Goal: Task Accomplishment & Management: Complete application form

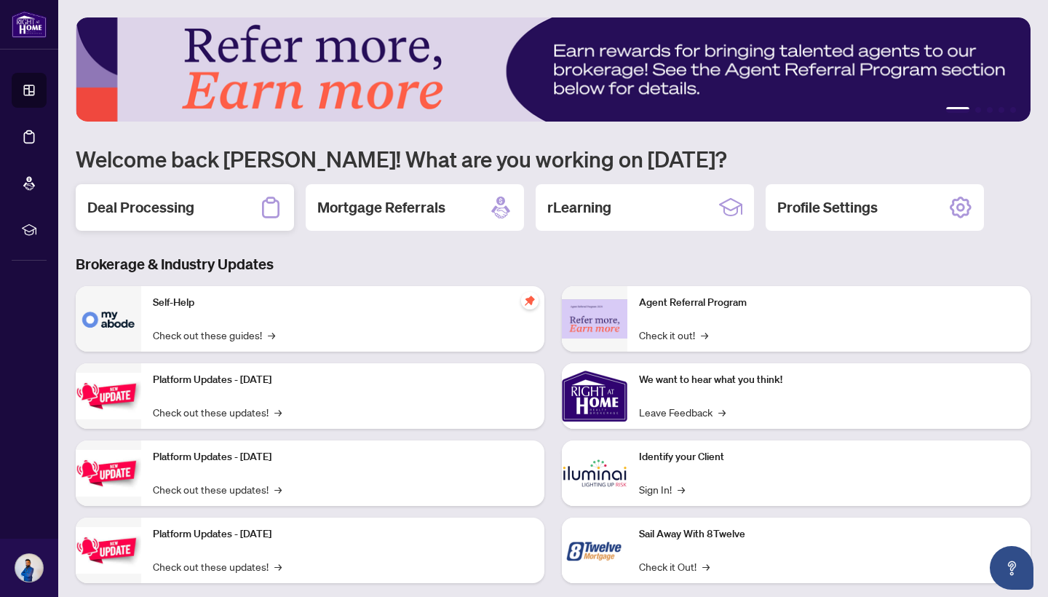
click at [231, 208] on div "Deal Processing" at bounding box center [185, 207] width 218 height 47
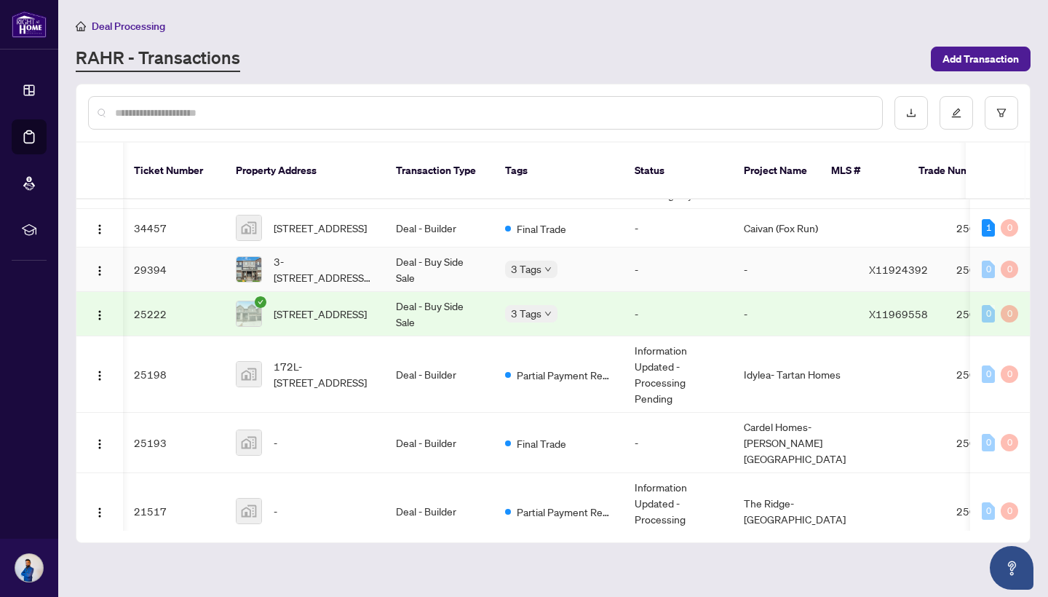
scroll to position [298, 1]
click at [480, 360] on td "Deal - Builder" at bounding box center [438, 373] width 109 height 76
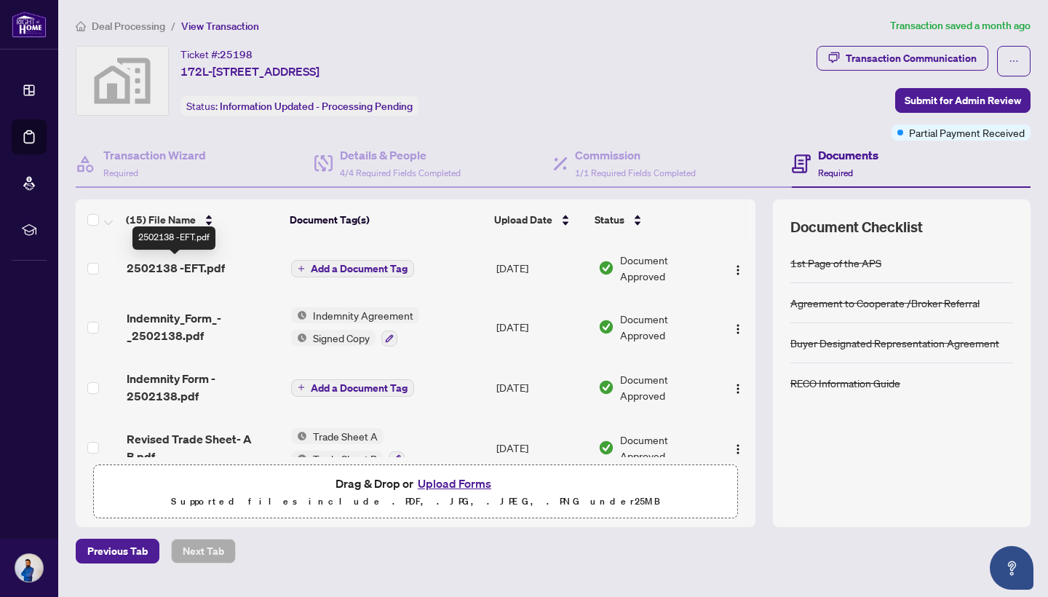
click at [180, 263] on span "2502138 -EFT.pdf" at bounding box center [176, 267] width 98 height 17
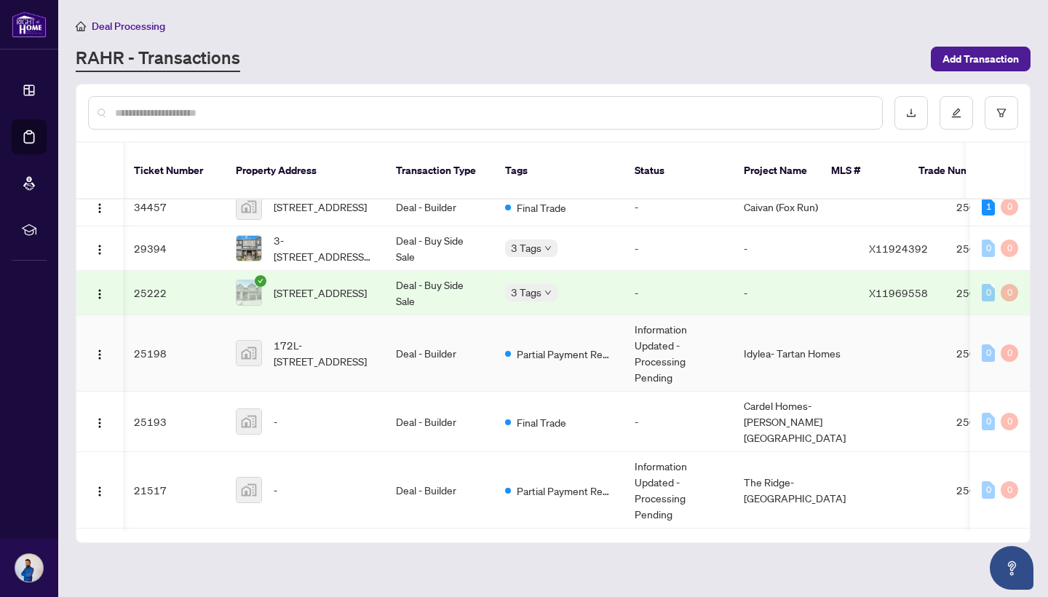
scroll to position [330, 1]
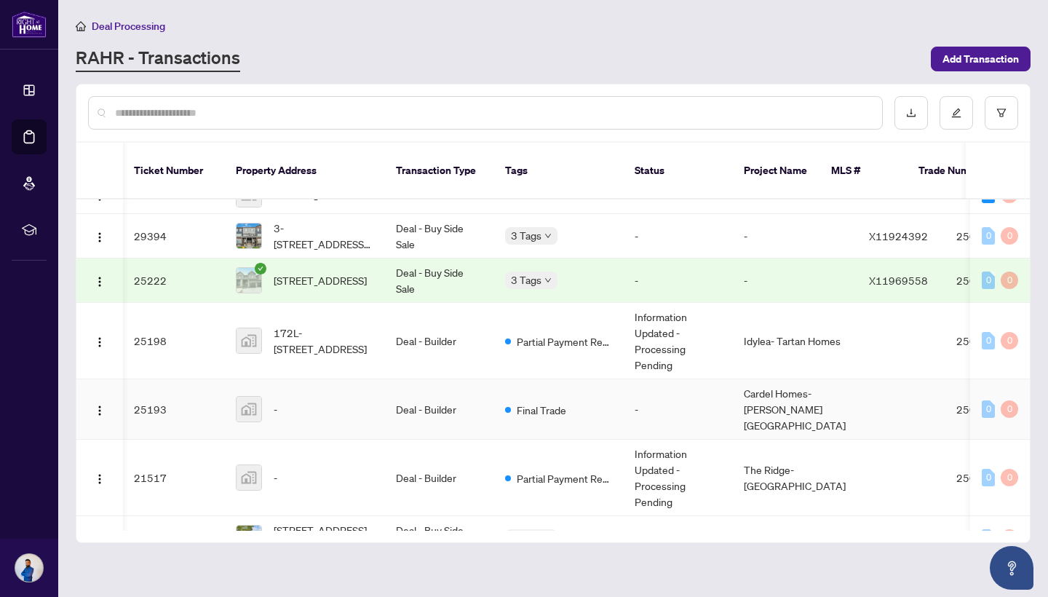
click at [739, 399] on td "Cardel Homes- [PERSON_NAME][GEOGRAPHIC_DATA]" at bounding box center [794, 409] width 125 height 60
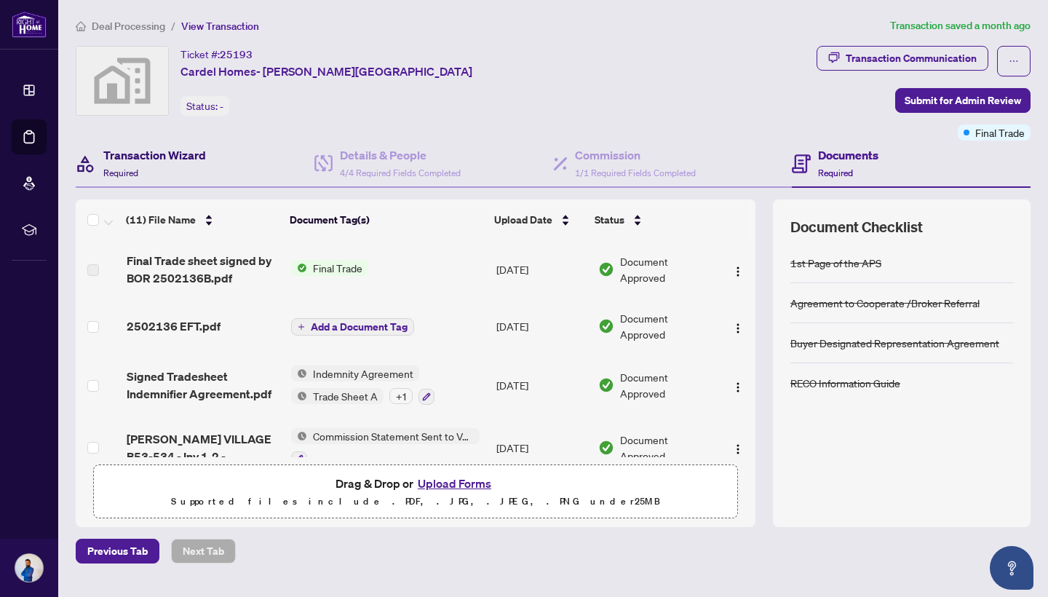
click at [194, 165] on div "Transaction Wizard Required" at bounding box center [154, 163] width 103 height 34
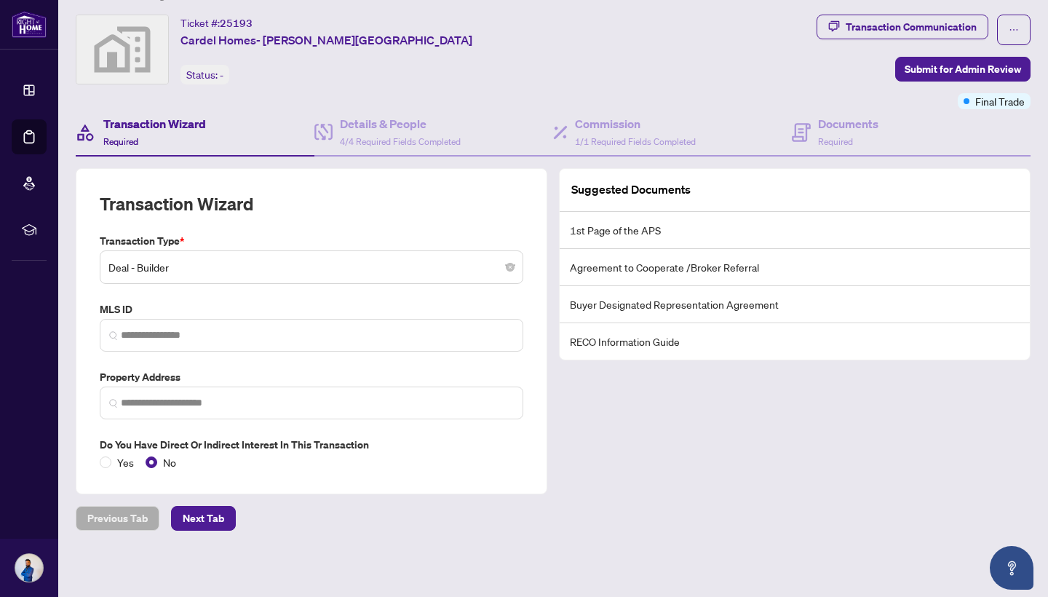
scroll to position [30, 0]
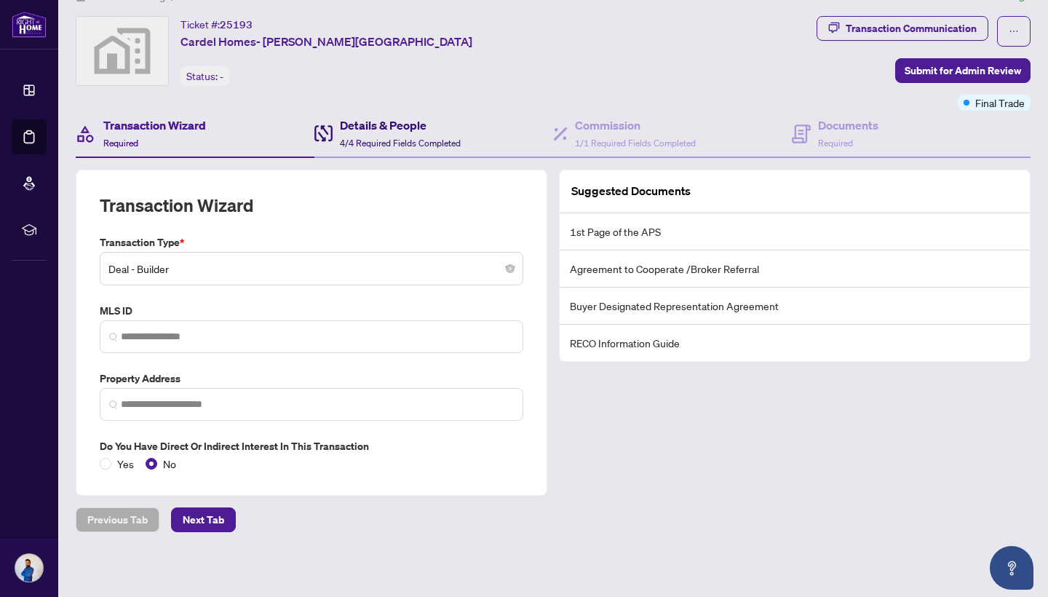
click at [400, 127] on h4 "Details & People" at bounding box center [400, 124] width 121 height 17
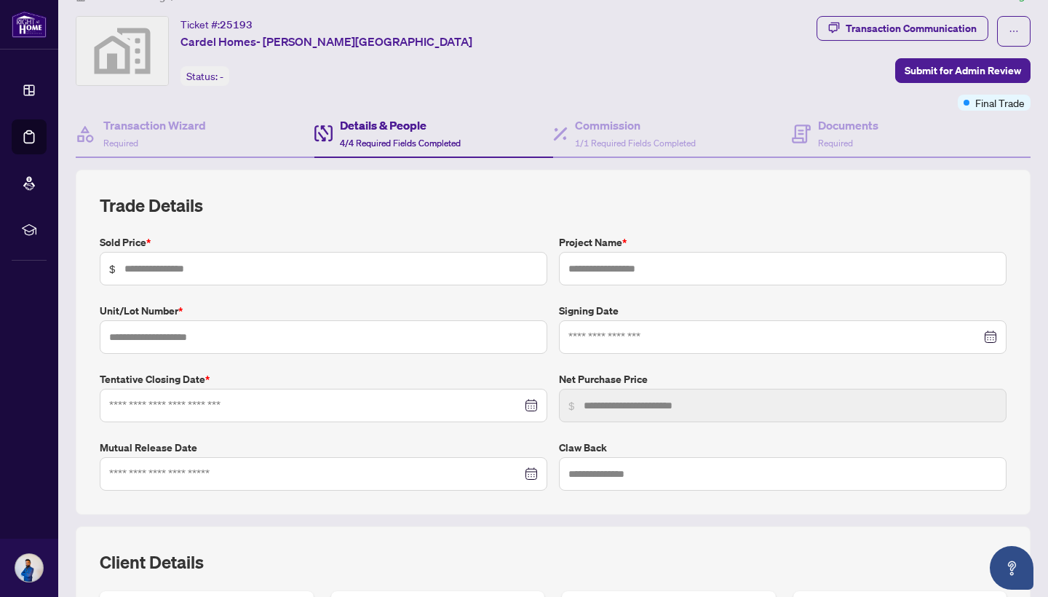
type input "**********"
type input "*******"
type input "**********"
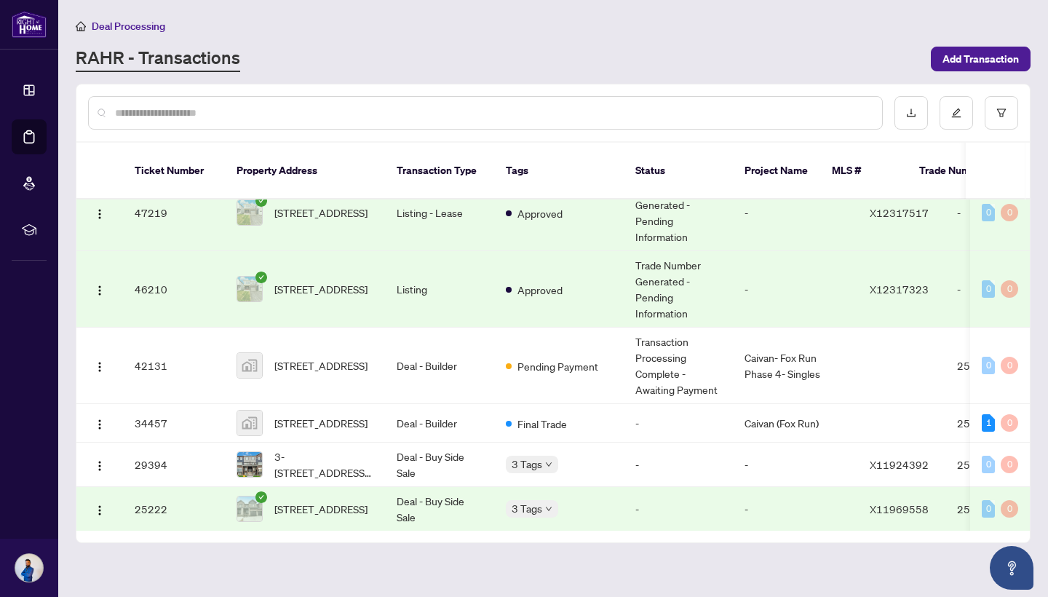
scroll to position [102, 0]
click at [389, 364] on td "Deal - Builder" at bounding box center [439, 365] width 109 height 76
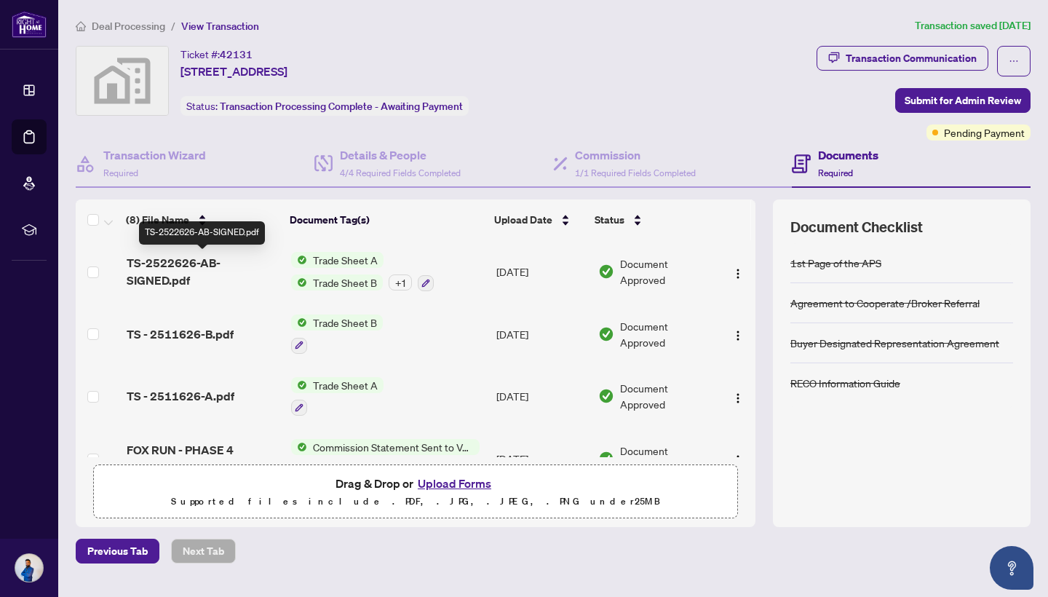
click at [200, 275] on span "TS-2522626-AB-SIGNED.pdf" at bounding box center [203, 271] width 153 height 35
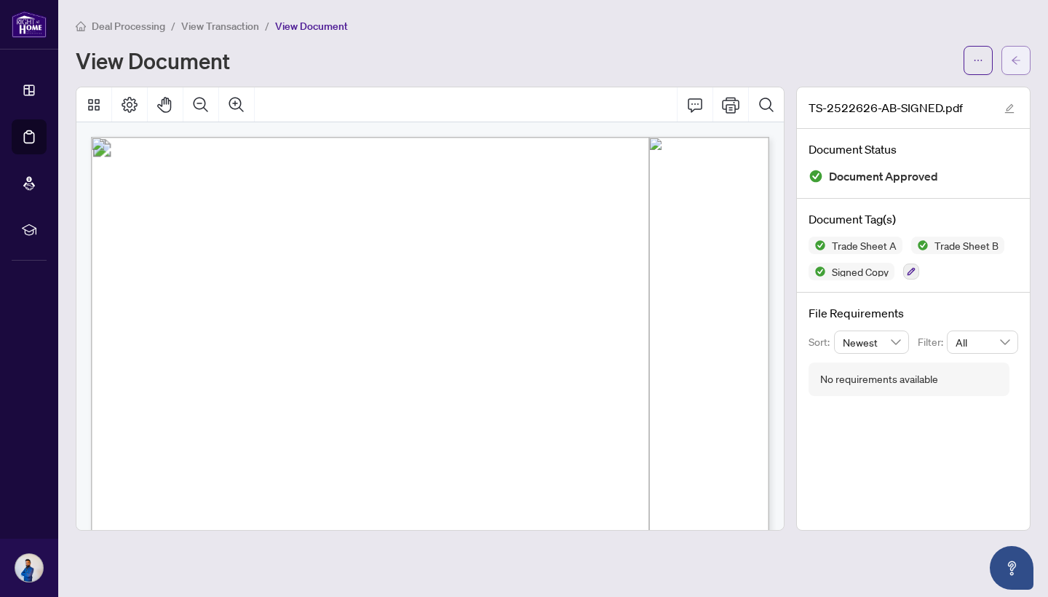
click at [1008, 67] on button "button" at bounding box center [1015, 60] width 29 height 29
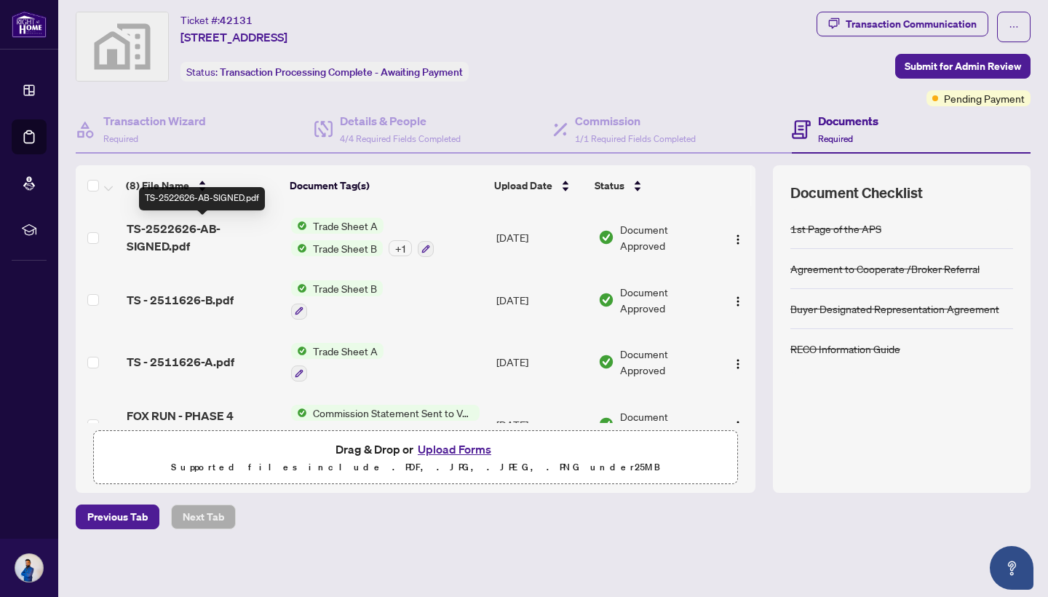
click at [266, 238] on span "TS-2522626-AB-SIGNED.pdf" at bounding box center [203, 237] width 153 height 35
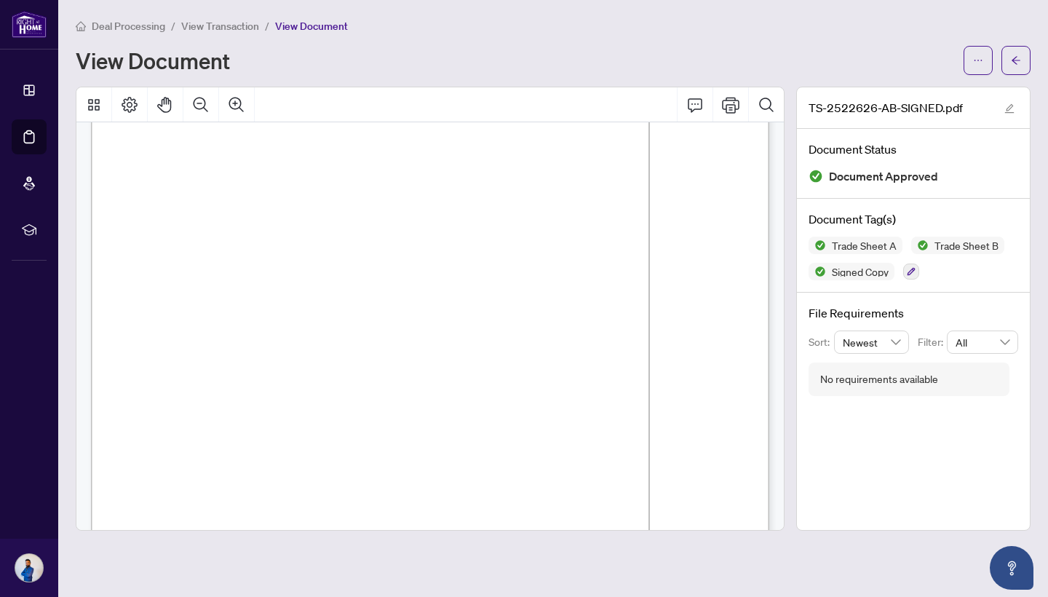
scroll to position [1034, 0]
click at [336, 378] on span "Page 2" at bounding box center [896, 466] width 1596 height 909
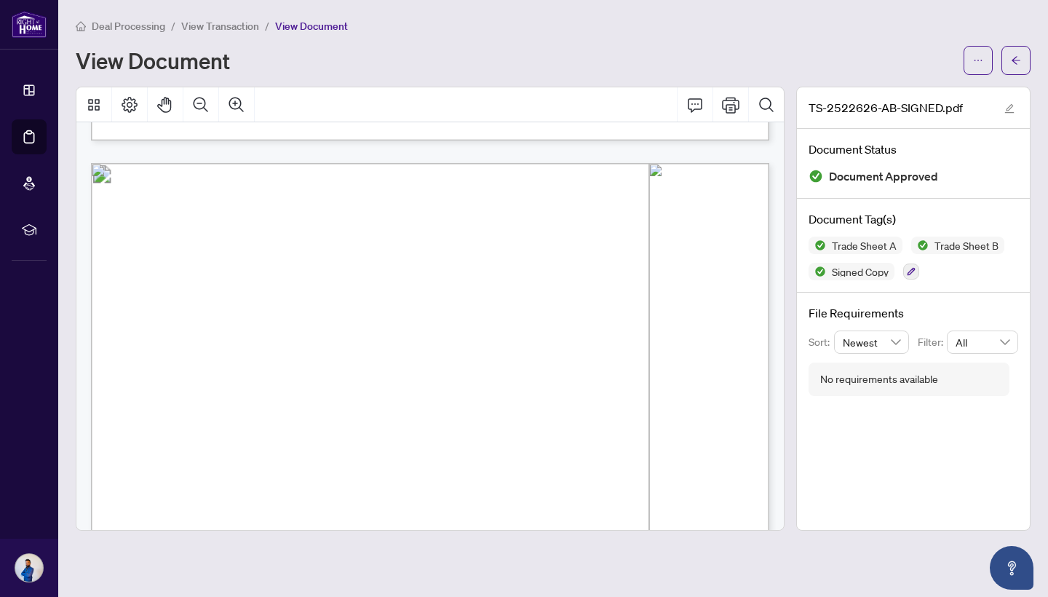
scroll to position [817, 0]
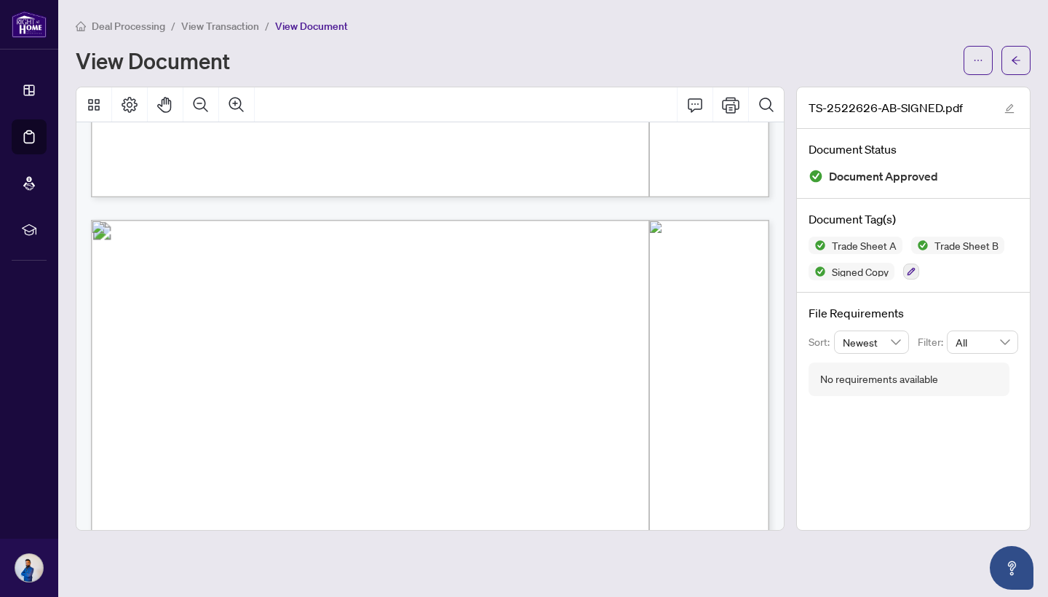
click at [219, 29] on span "View Transaction" at bounding box center [220, 26] width 78 height 13
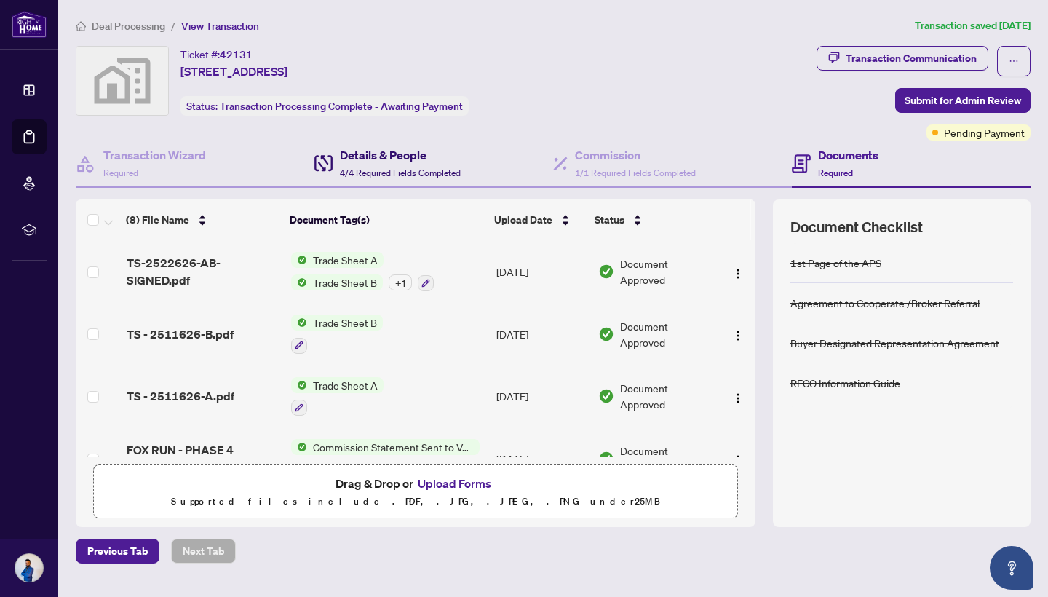
click at [383, 157] on h4 "Details & People" at bounding box center [400, 154] width 121 height 17
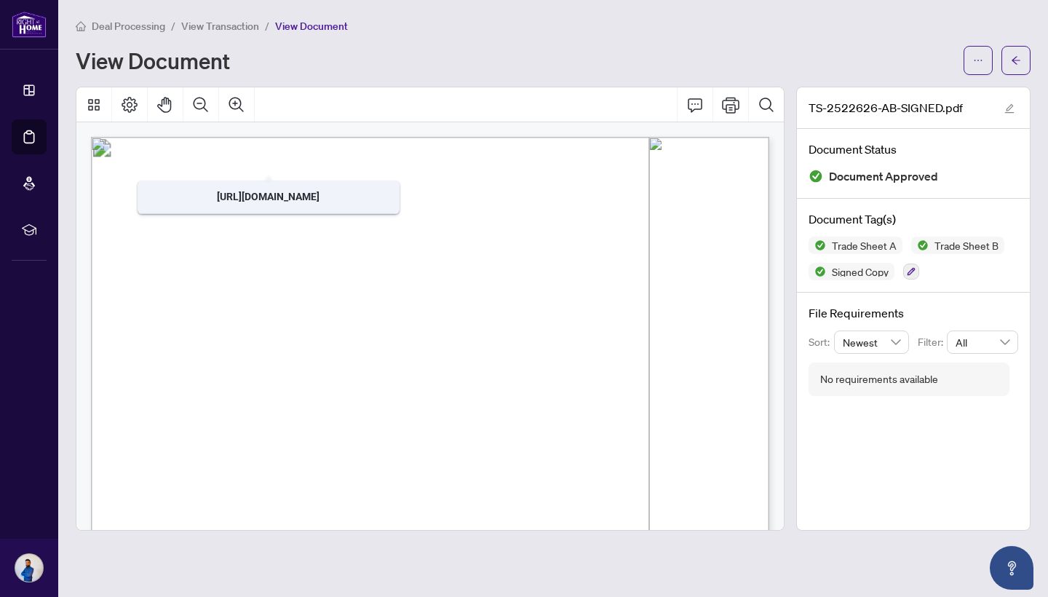
click at [111, 30] on span "Deal Processing" at bounding box center [128, 26] width 73 height 13
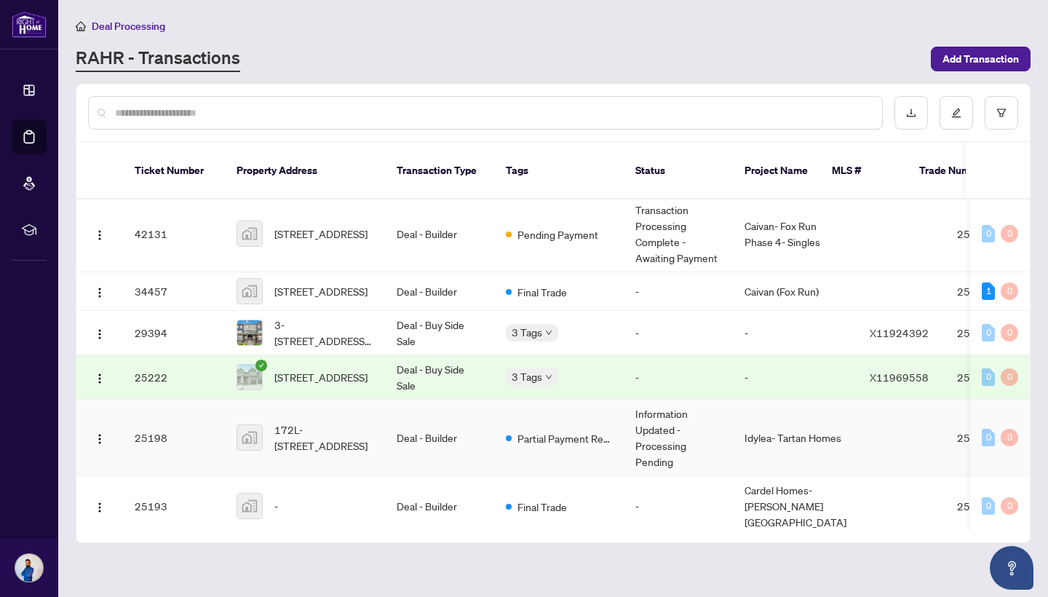
scroll to position [231, 0]
click at [433, 373] on td "Deal - Buy Side Sale" at bounding box center [439, 379] width 109 height 44
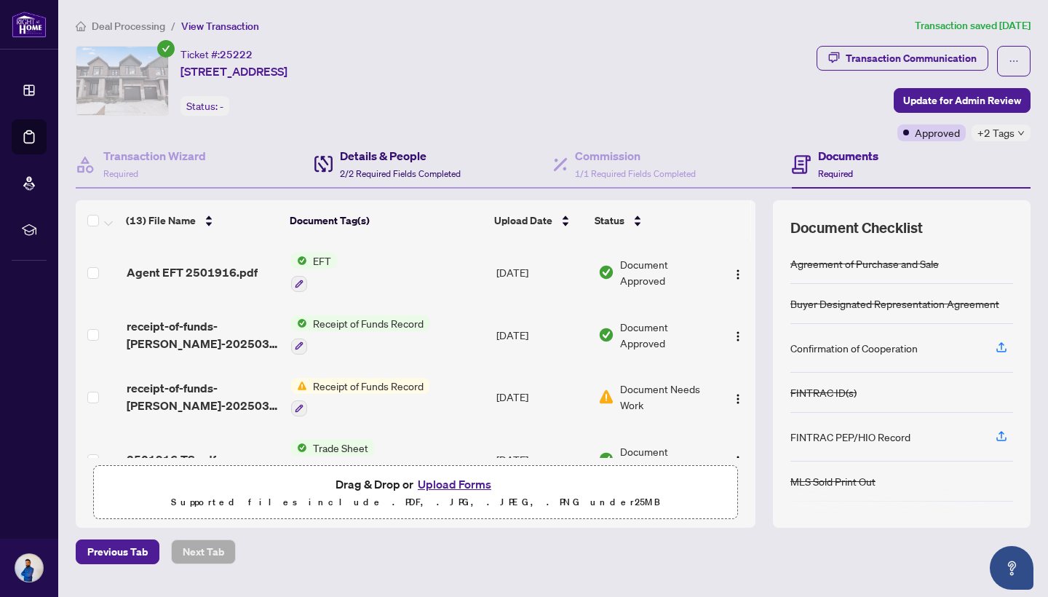
click at [373, 169] on span "2/2 Required Fields Completed" at bounding box center [400, 173] width 121 height 11
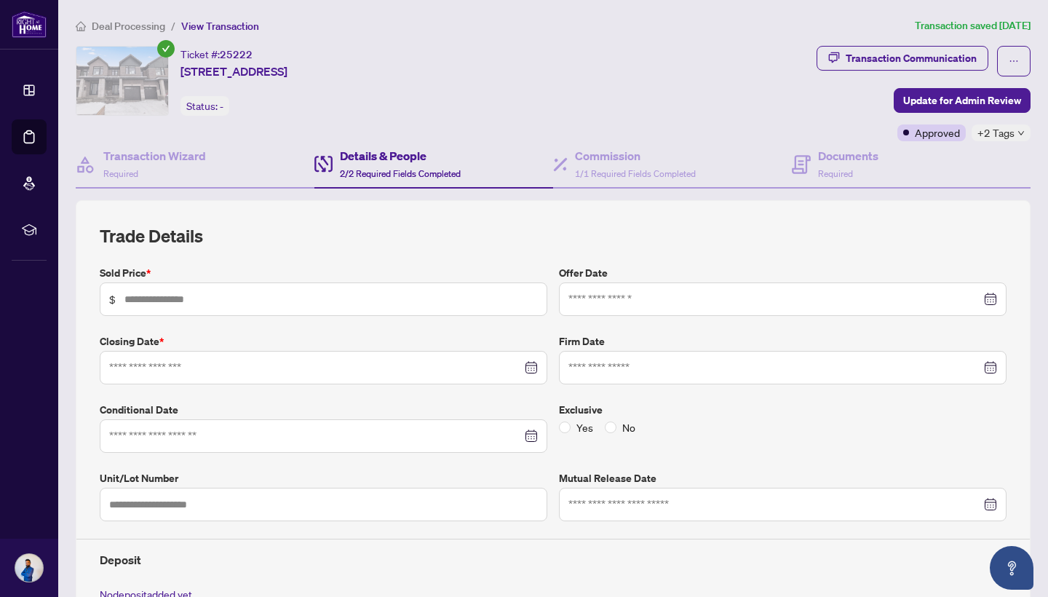
type input "*******"
type input "**********"
click at [668, 1] on main "**********" at bounding box center [553, 298] width 990 height 597
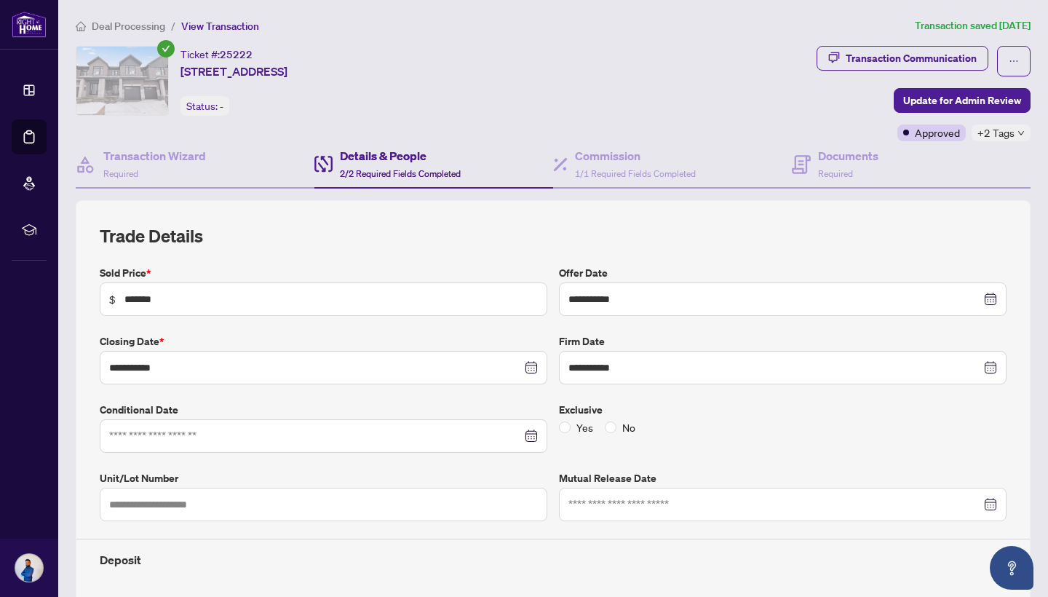
click at [133, 25] on span "Deal Processing" at bounding box center [128, 26] width 73 height 13
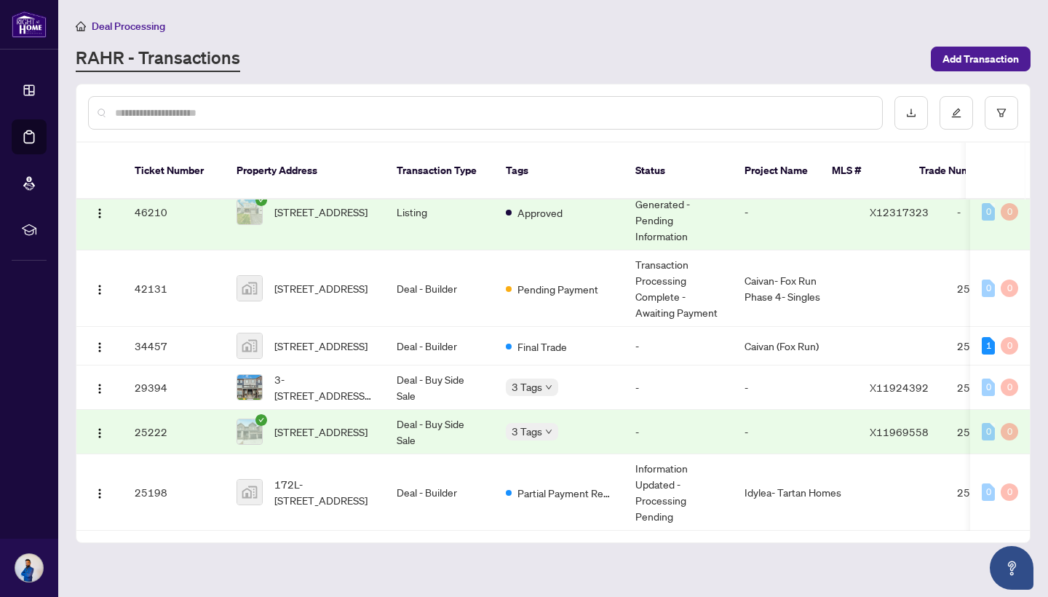
scroll to position [165, 0]
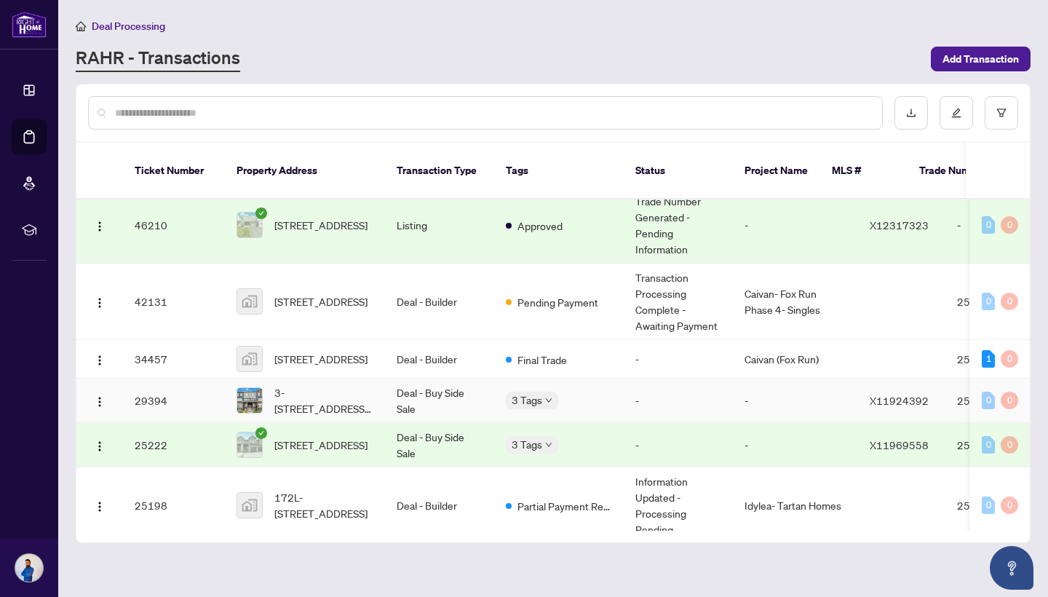
click at [377, 390] on td "3-[STREET_ADDRESS][PERSON_NAME][PERSON_NAME]" at bounding box center [305, 400] width 160 height 44
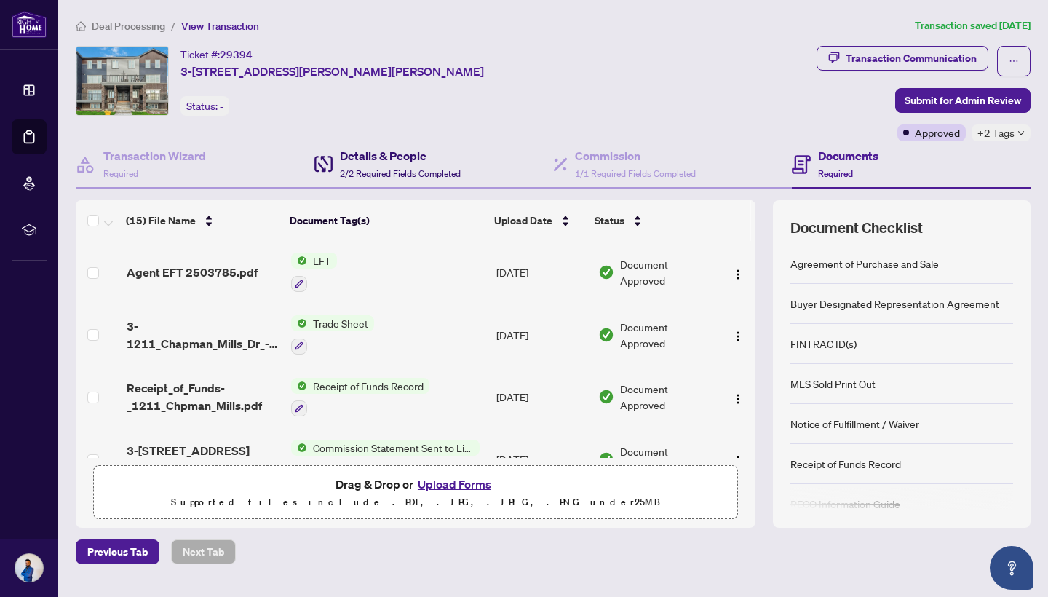
click at [405, 172] on span "2/2 Required Fields Completed" at bounding box center [400, 173] width 121 height 11
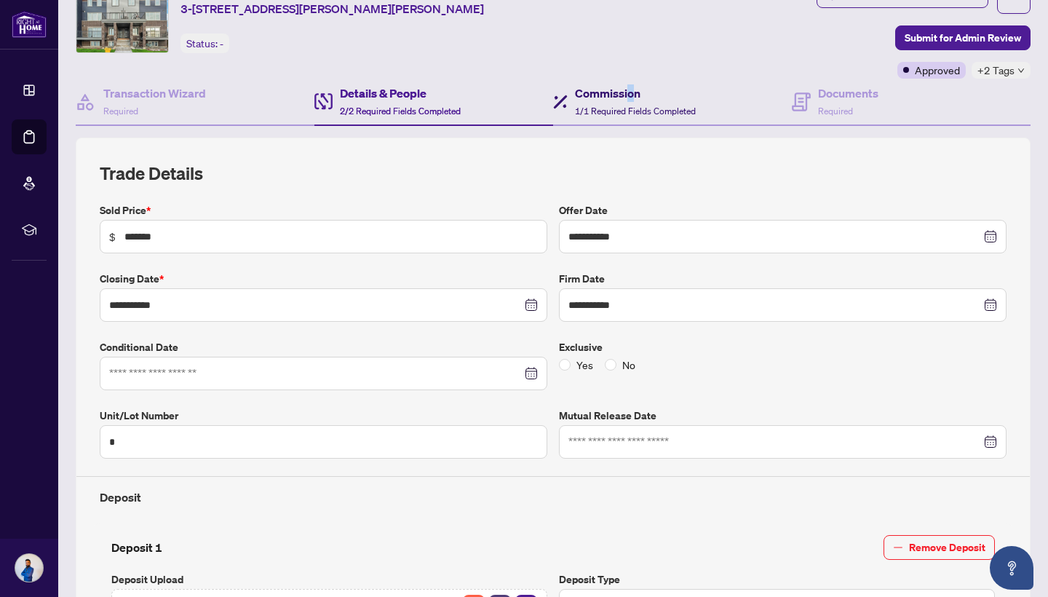
click at [631, 90] on h4 "Commission" at bounding box center [635, 92] width 121 height 17
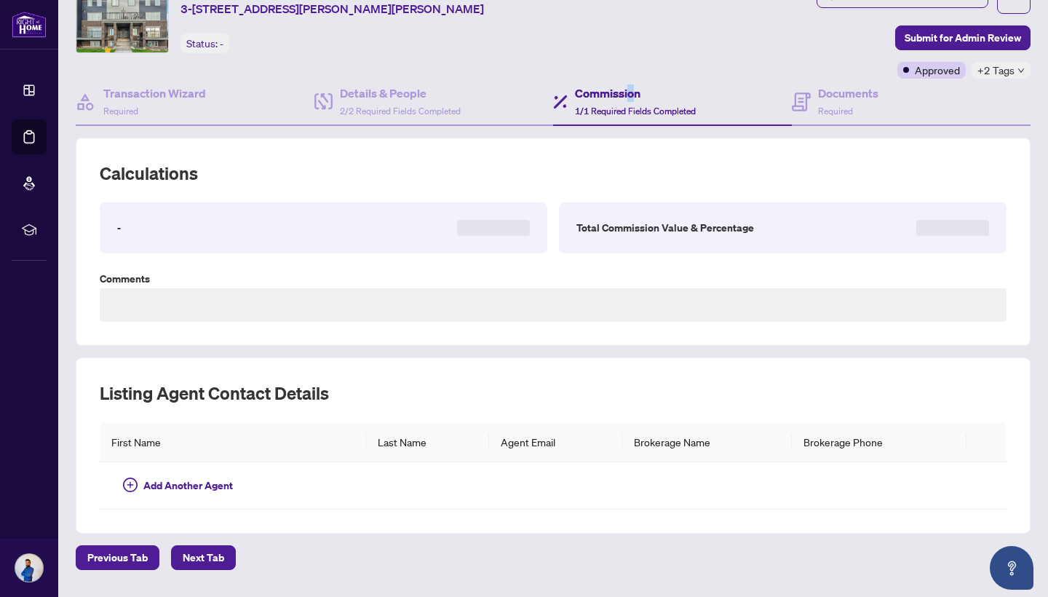
scroll to position [56, 0]
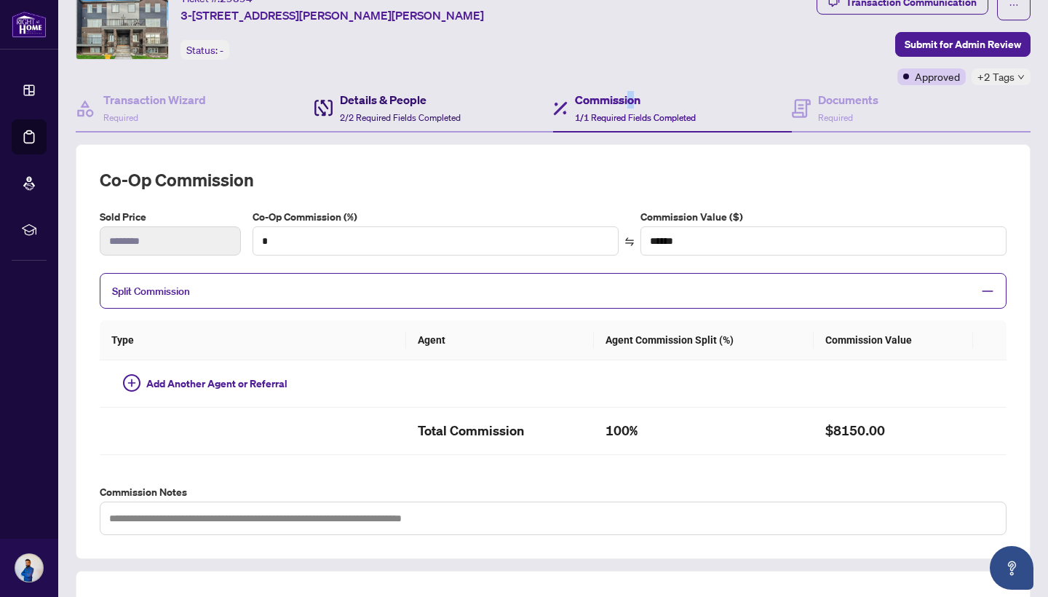
click at [410, 114] on span "2/2 Required Fields Completed" at bounding box center [400, 117] width 121 height 11
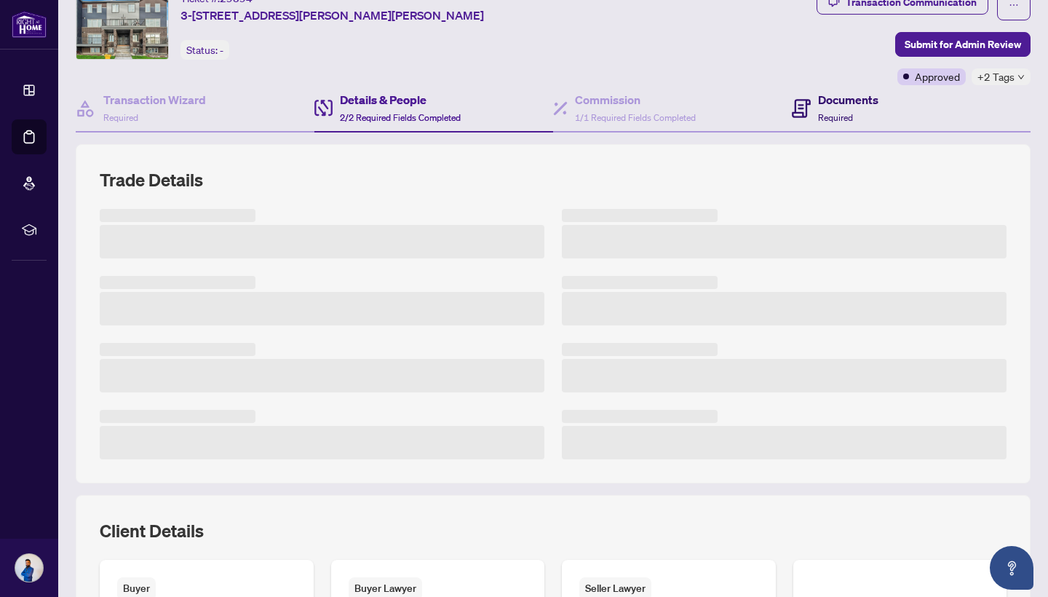
click at [862, 109] on div "Documents Required" at bounding box center [848, 108] width 60 height 34
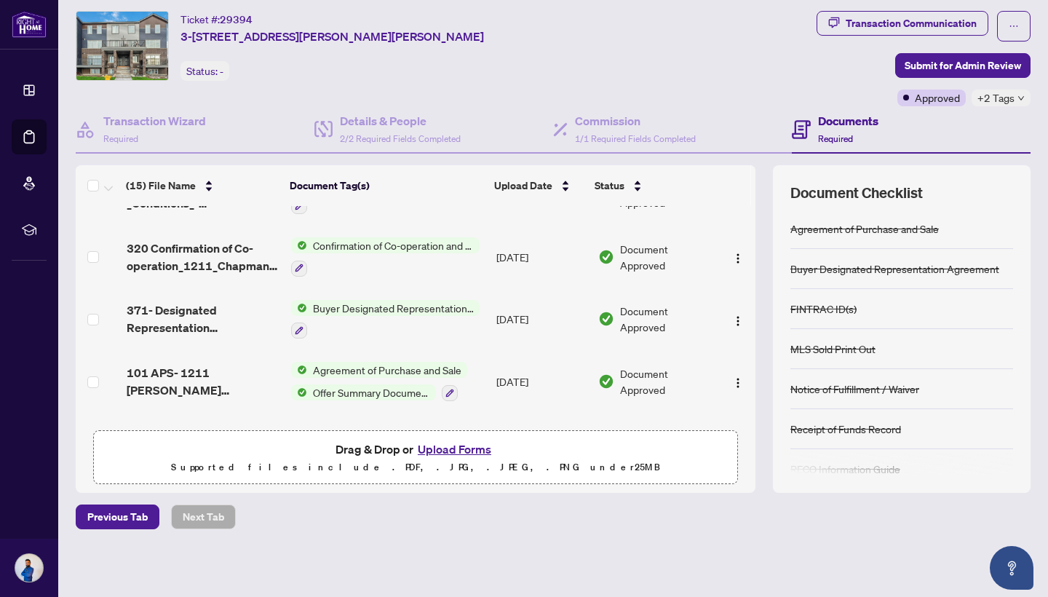
scroll to position [598, 0]
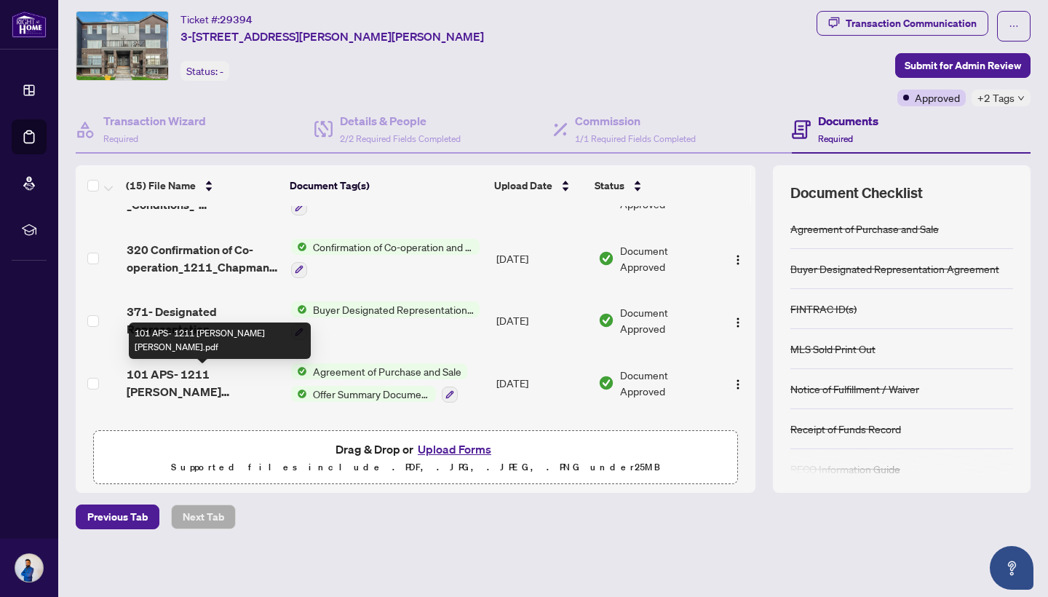
click at [204, 374] on span "101 APS- 1211 [PERSON_NAME] [PERSON_NAME].pdf" at bounding box center [203, 382] width 153 height 35
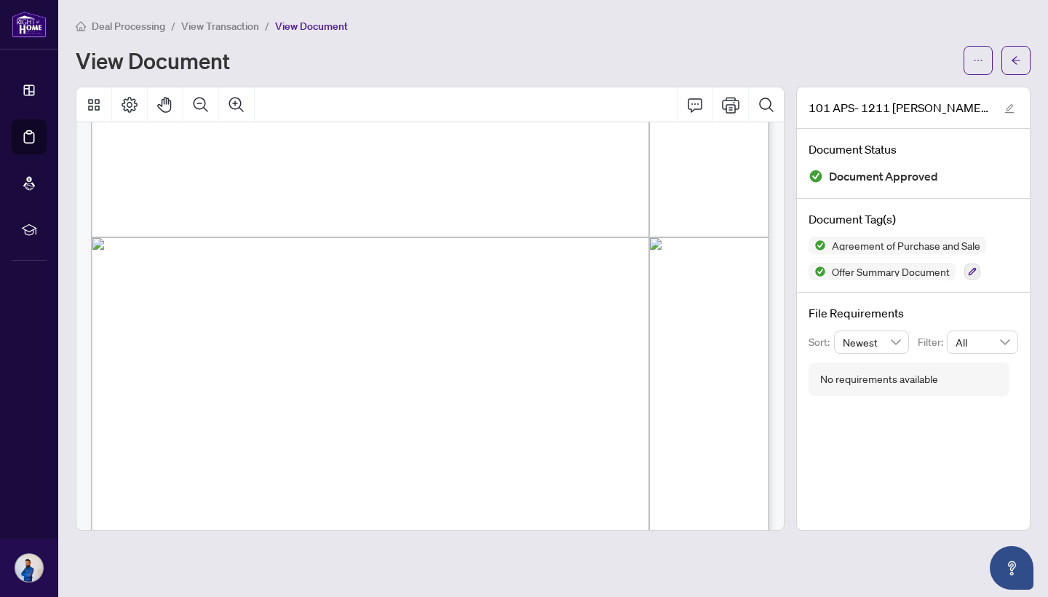
scroll to position [508, 0]
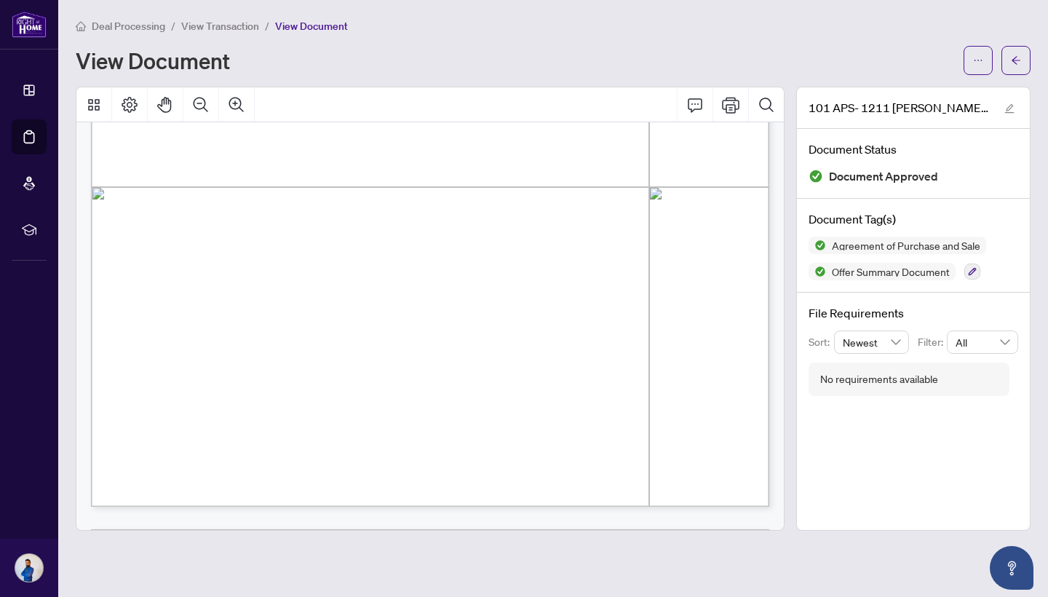
click at [159, 28] on span "Deal Processing" at bounding box center [128, 26] width 73 height 13
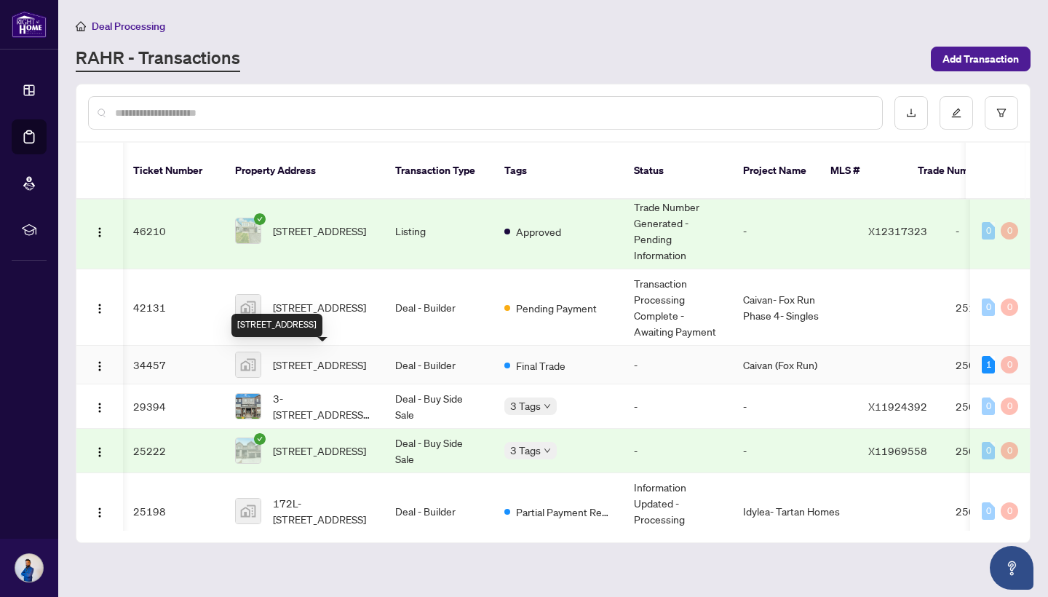
scroll to position [146, 1]
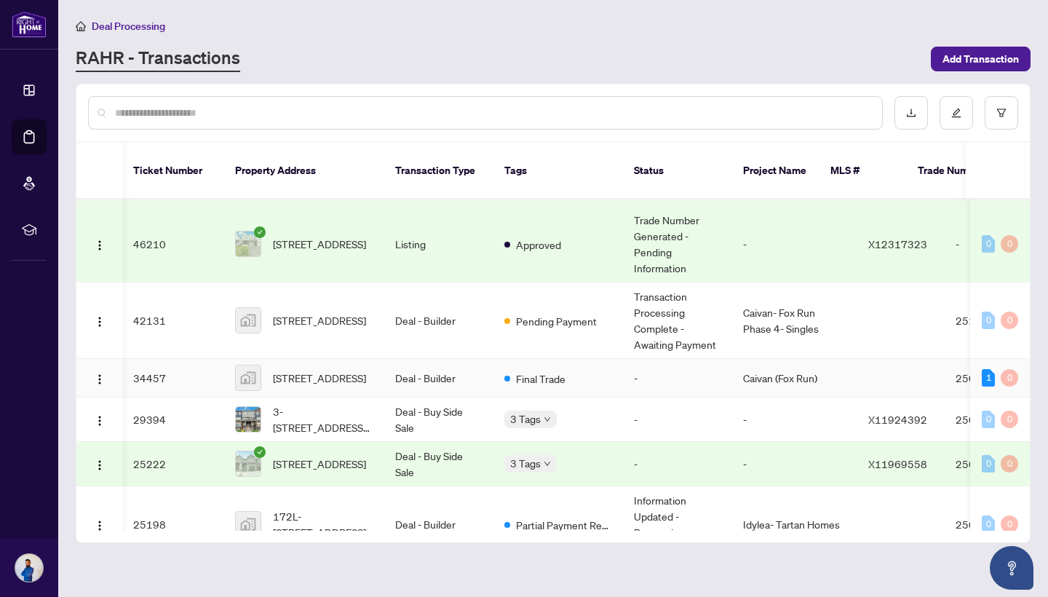
click at [439, 376] on td "Deal - Builder" at bounding box center [438, 378] width 109 height 39
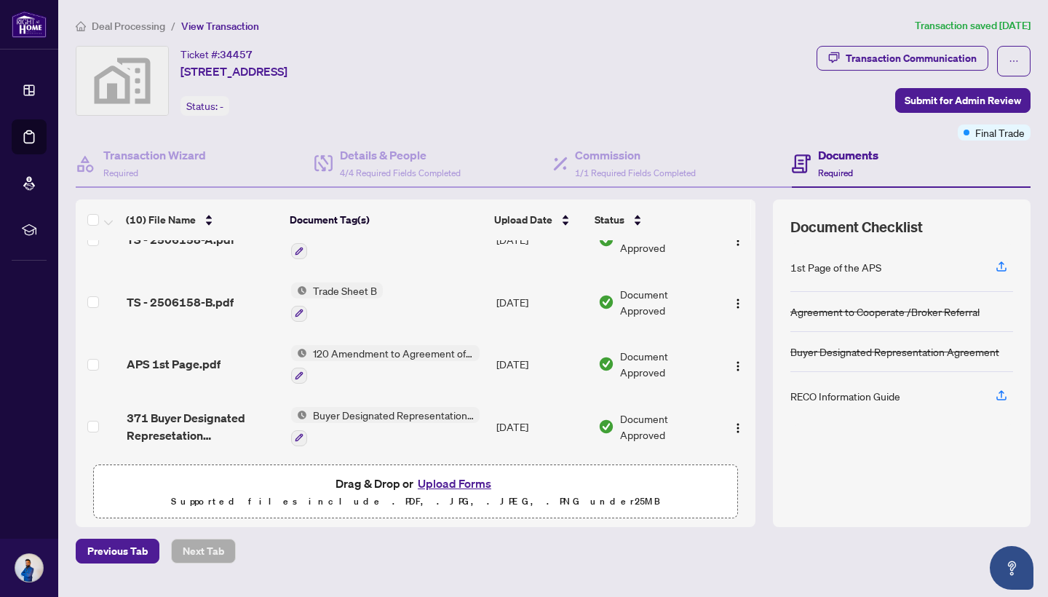
scroll to position [267, 0]
click at [194, 356] on span "APS 1st Page.pdf" at bounding box center [174, 362] width 94 height 17
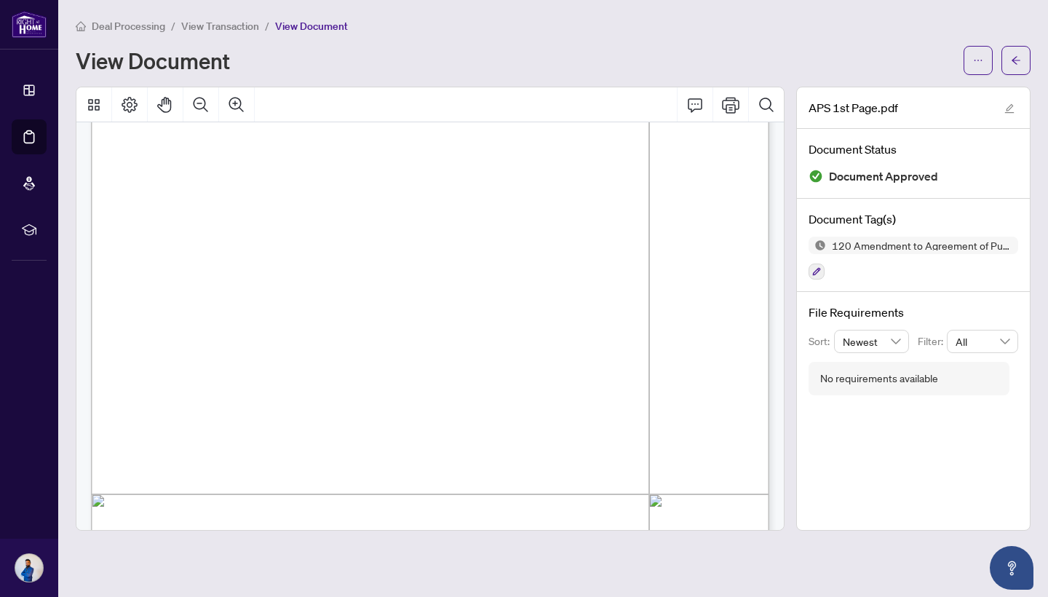
scroll to position [1730, 0]
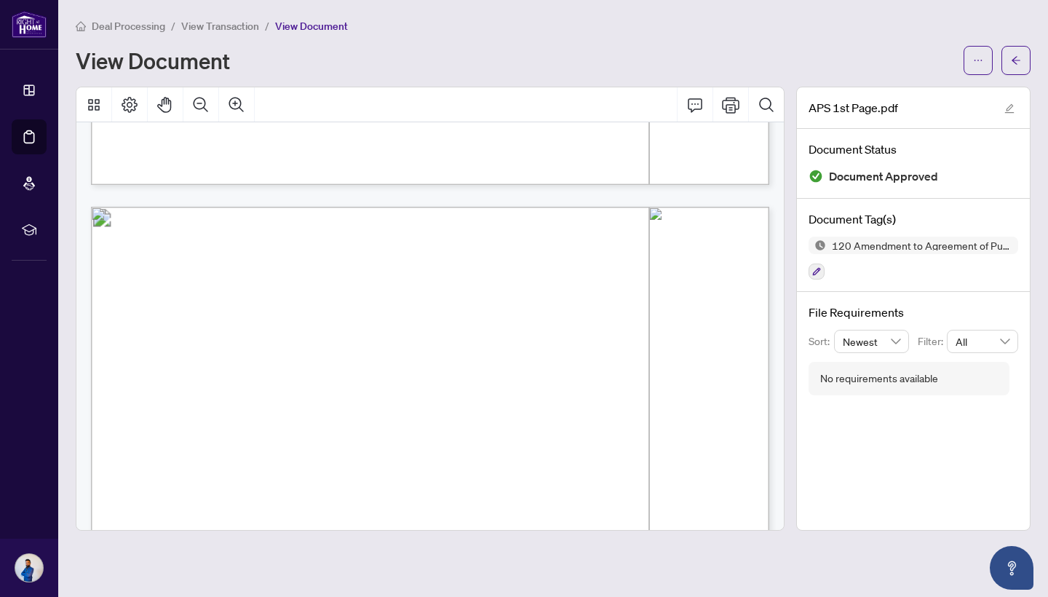
click at [231, 23] on span "View Transaction" at bounding box center [220, 26] width 78 height 13
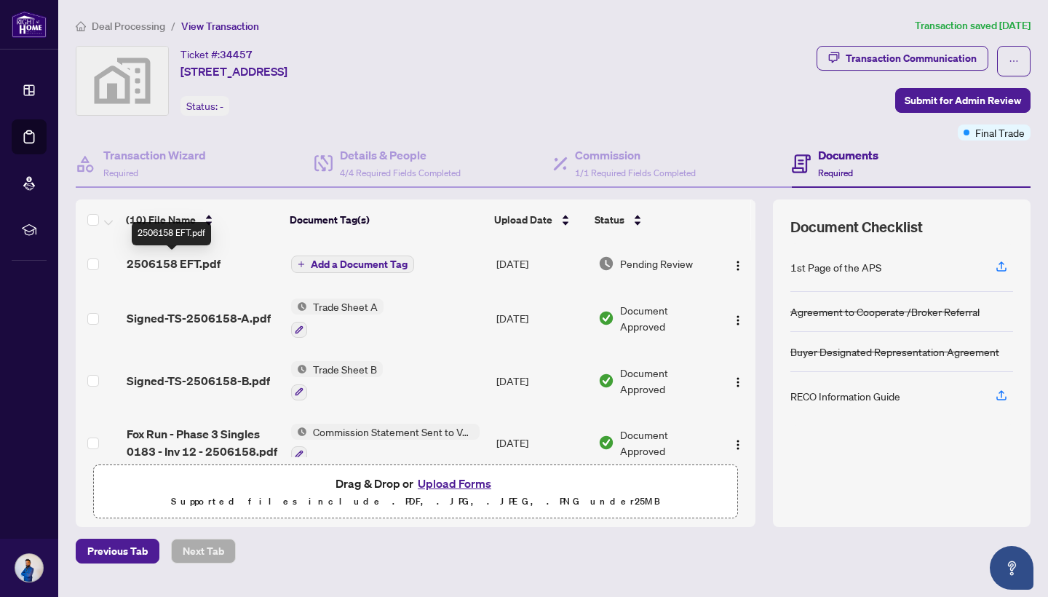
click at [201, 268] on span "2506158 EFT.pdf" at bounding box center [174, 263] width 94 height 17
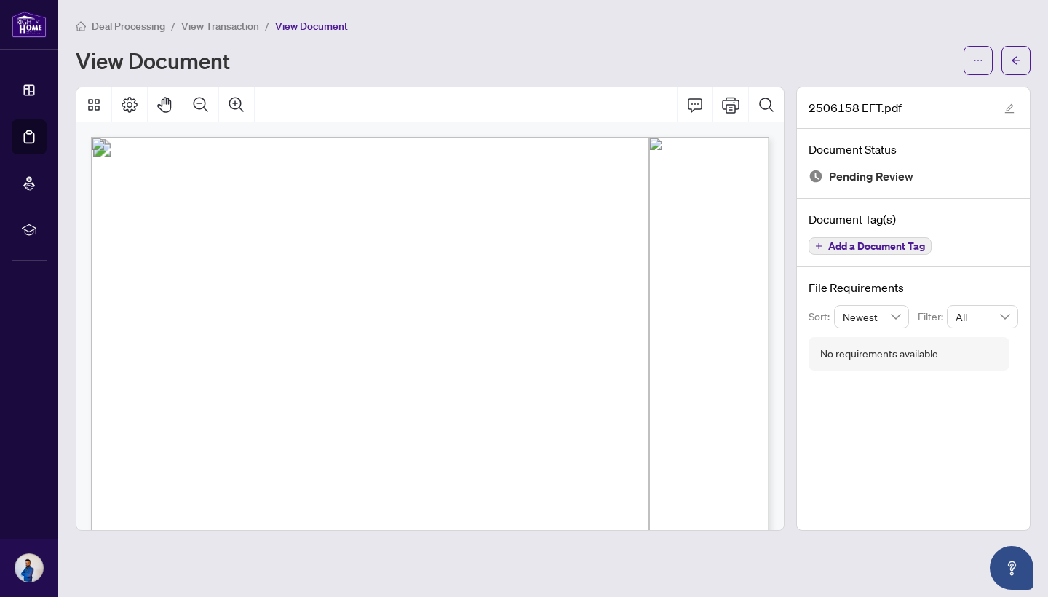
click at [237, 23] on span "View Transaction" at bounding box center [220, 26] width 78 height 13
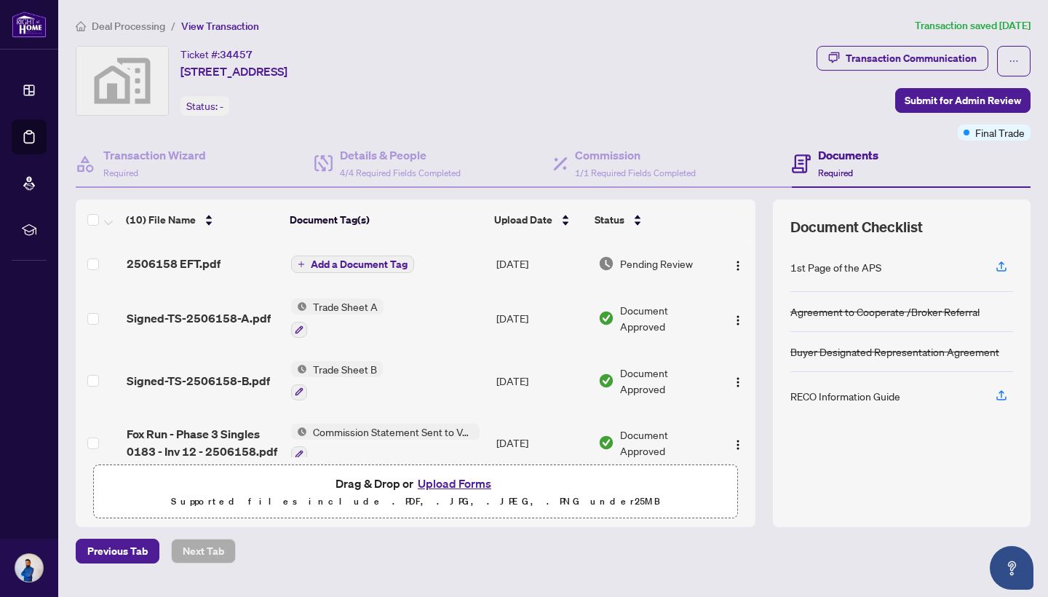
click at [141, 30] on span "Deal Processing" at bounding box center [128, 26] width 73 height 13
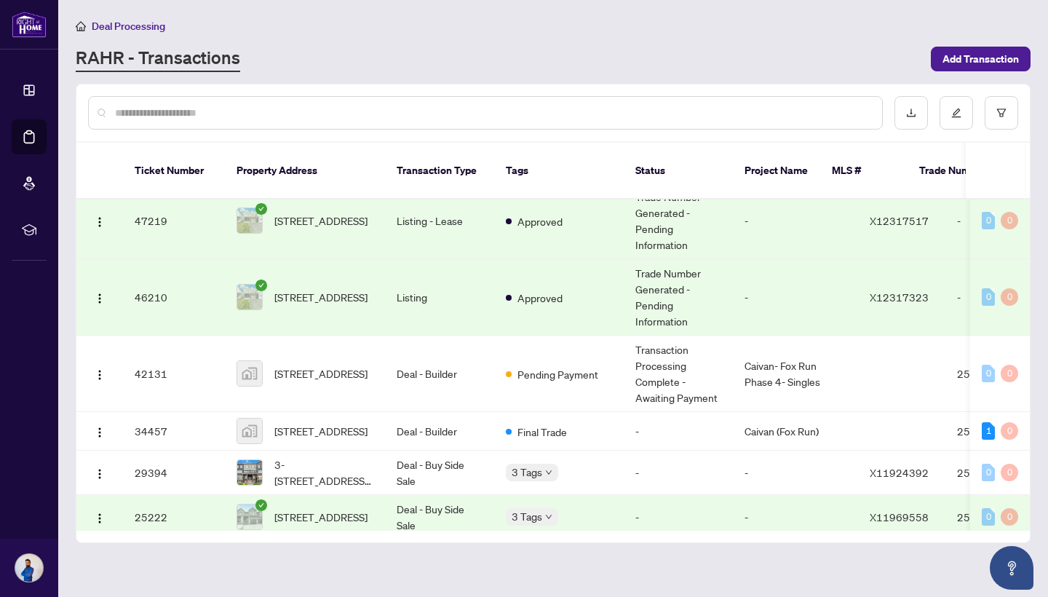
scroll to position [95, 0]
click at [382, 349] on td "[STREET_ADDRESS]" at bounding box center [305, 371] width 160 height 76
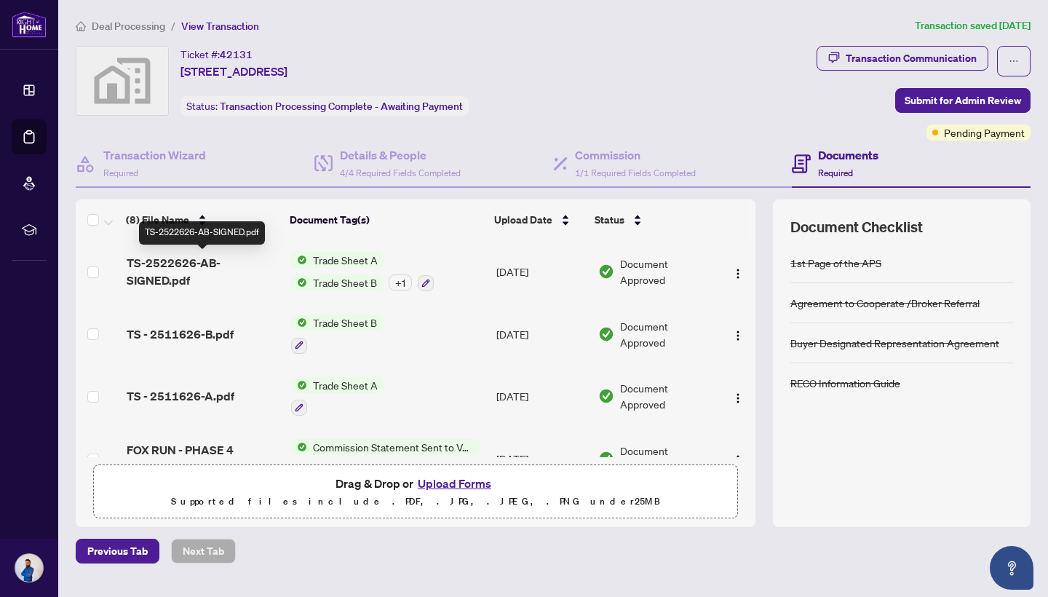
click at [198, 271] on span "TS-2522626-AB-SIGNED.pdf" at bounding box center [203, 271] width 153 height 35
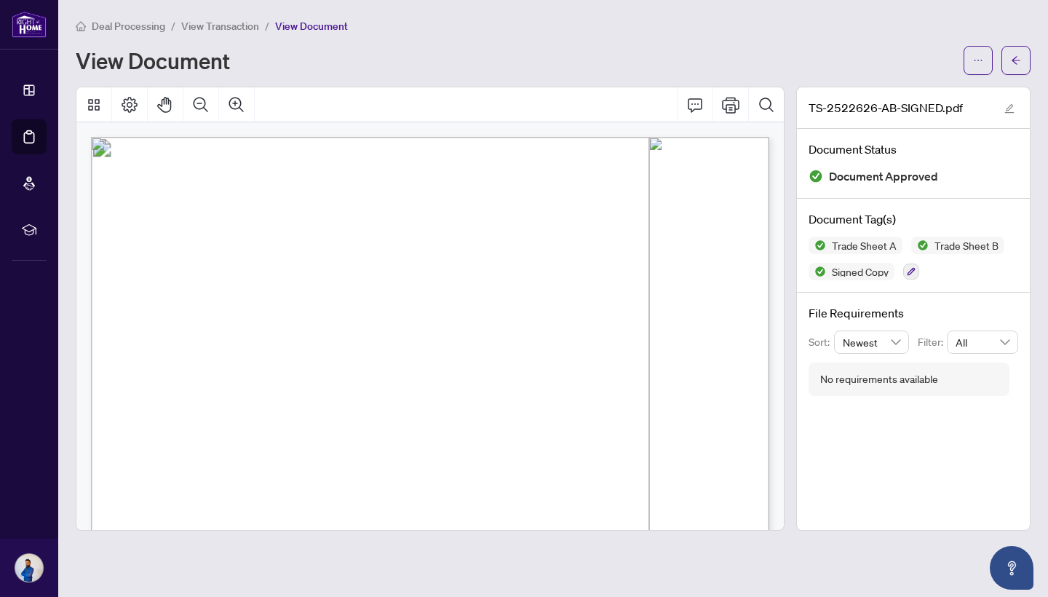
click at [124, 22] on span "Deal Processing" at bounding box center [128, 26] width 73 height 13
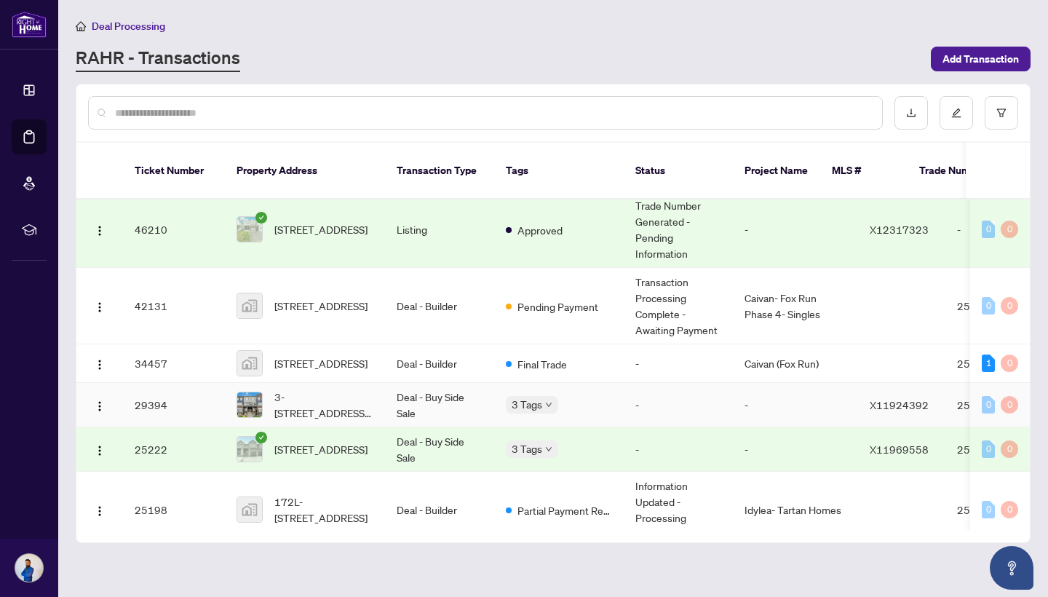
scroll to position [160, 0]
